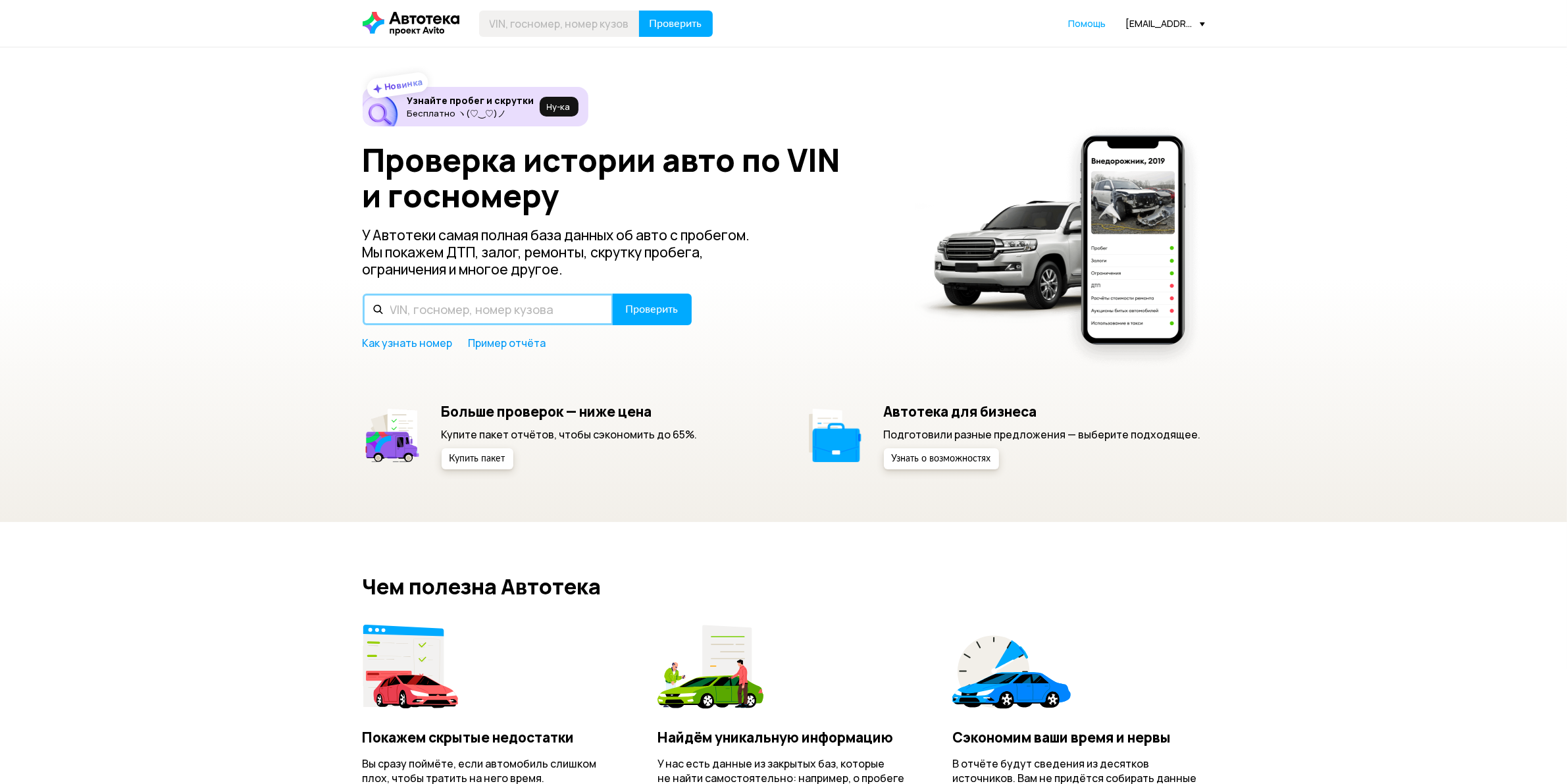
click at [511, 309] on input "text" at bounding box center [488, 309] width 251 height 32
type input "Т515ВТ152"
click at [649, 320] on button "Проверить" at bounding box center [652, 309] width 79 height 32
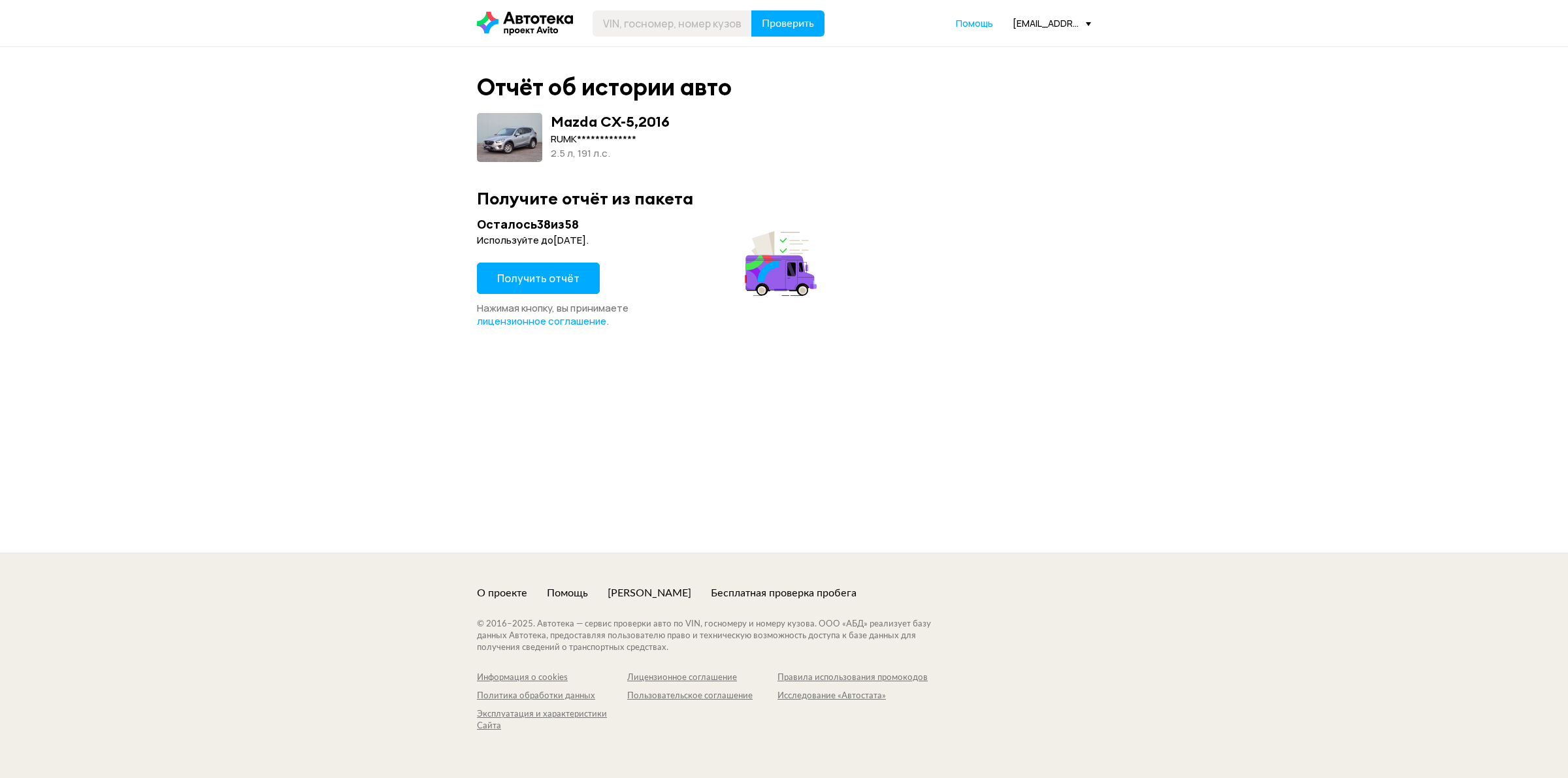
click at [538, 281] on span "Получить отчёт" at bounding box center [538, 278] width 82 height 14
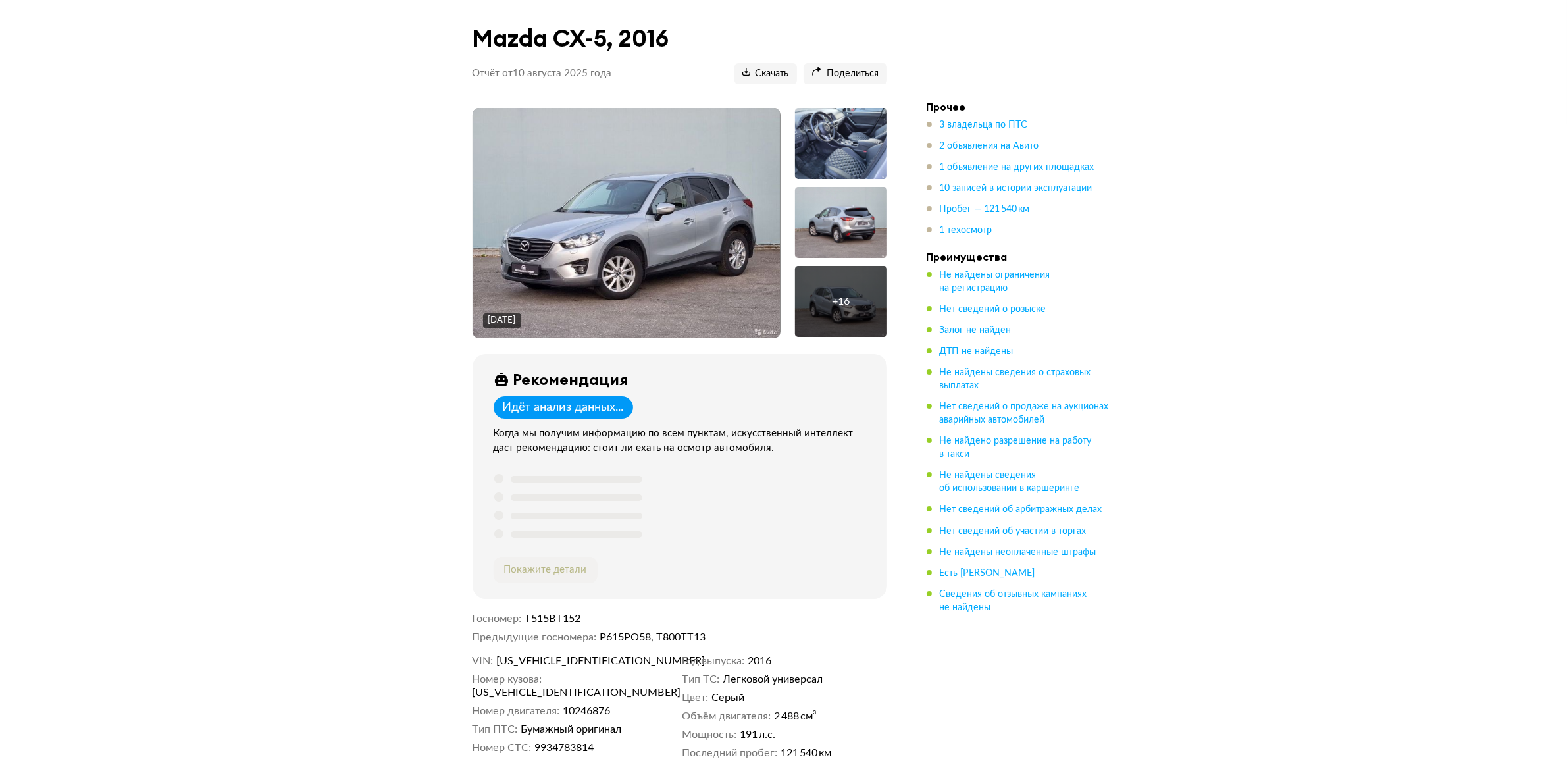
scroll to position [165, 0]
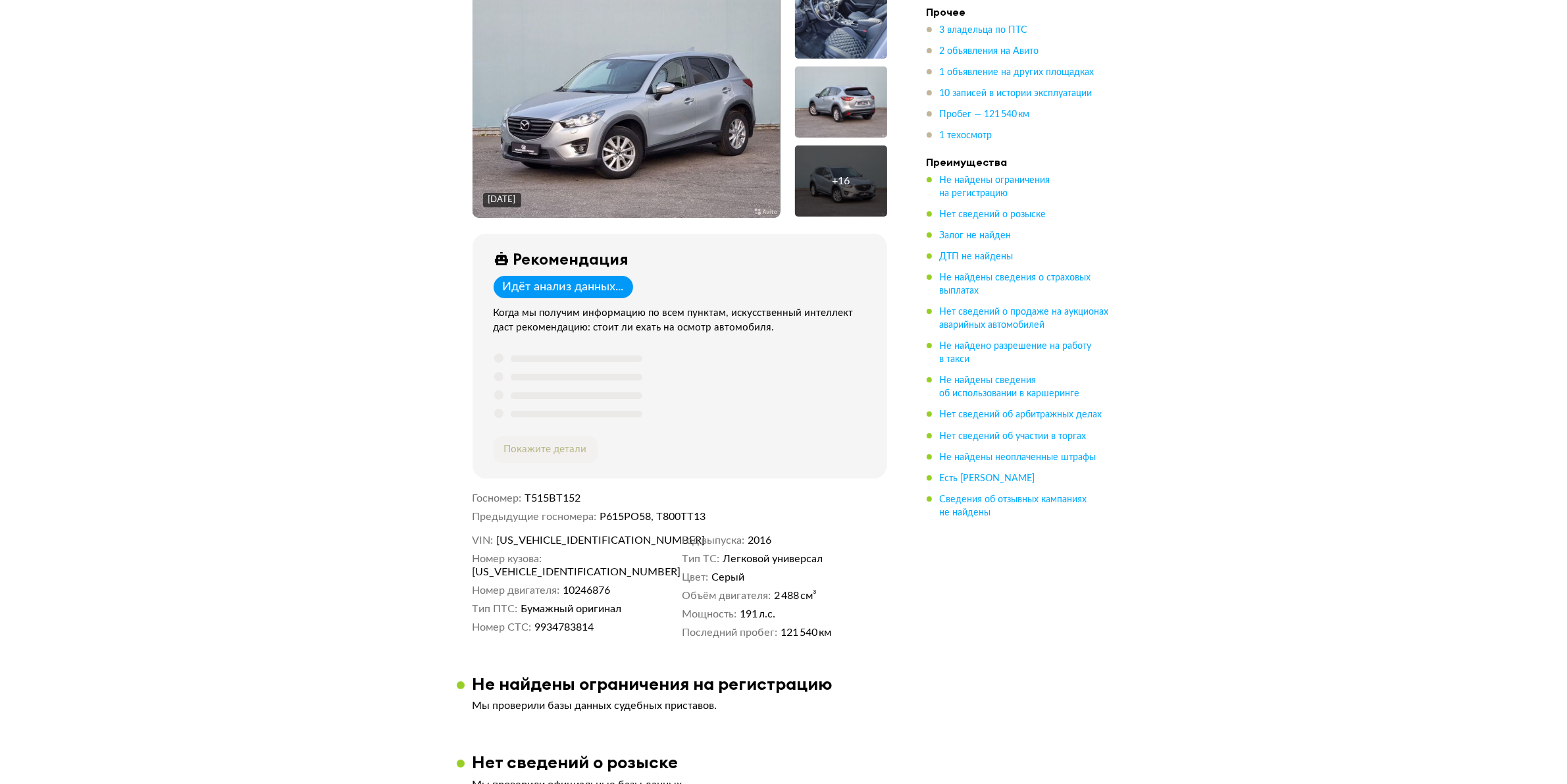
click at [557, 546] on span "[US_VEHICLE_IDENTIFICATION_NUMBER]" at bounding box center [571, 540] width 152 height 13
click at [558, 544] on span "[US_VEHICLE_IDENTIFICATION_NUMBER]" at bounding box center [571, 540] width 152 height 13
copy span "[US_VEHICLE_IDENTIFICATION_NUMBER]"
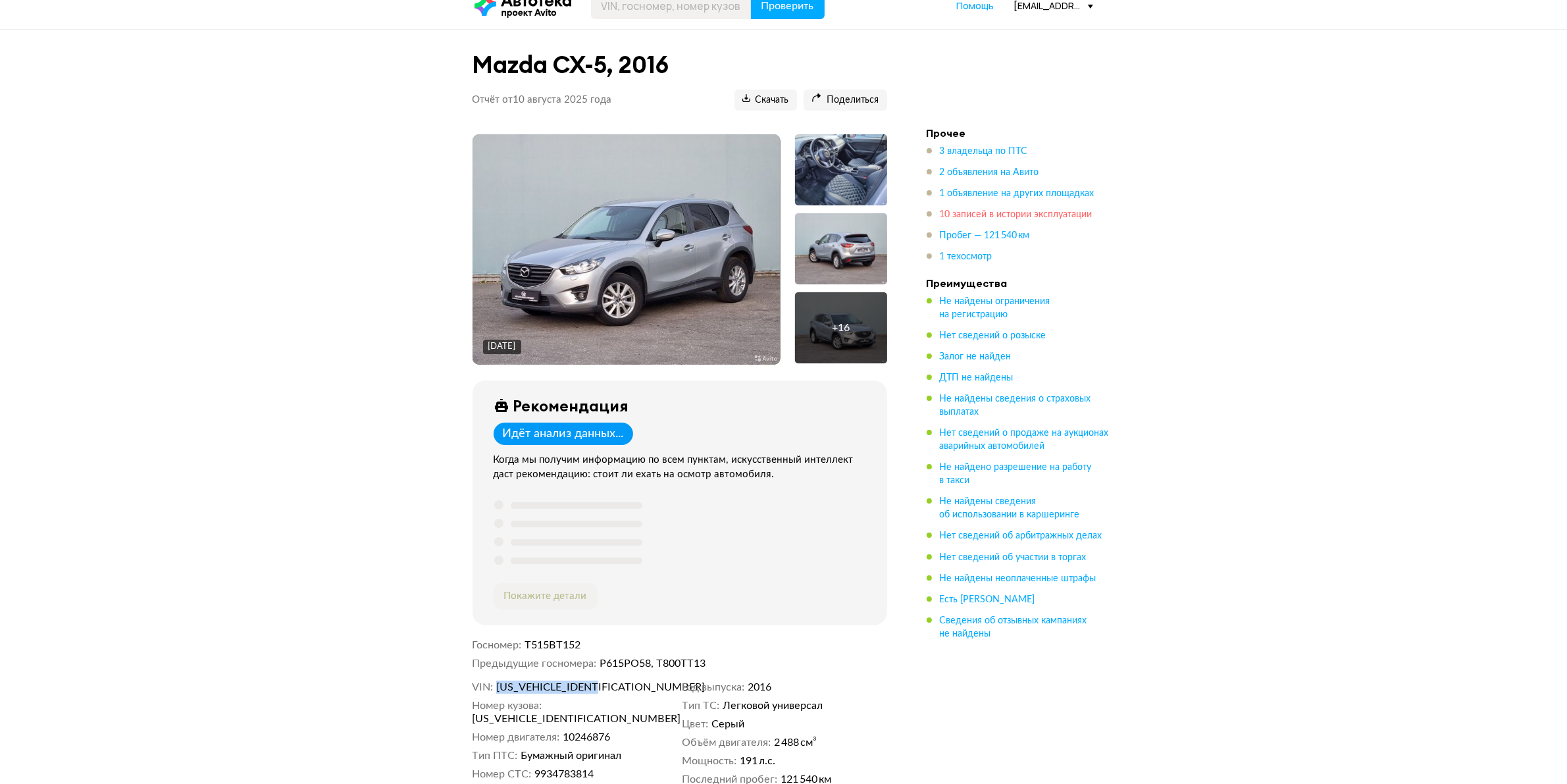
scroll to position [0, 0]
